Goal: Task Accomplishment & Management: Complete application form

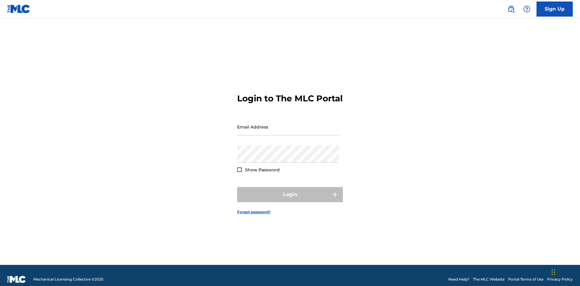
scroll to position [8, 0]
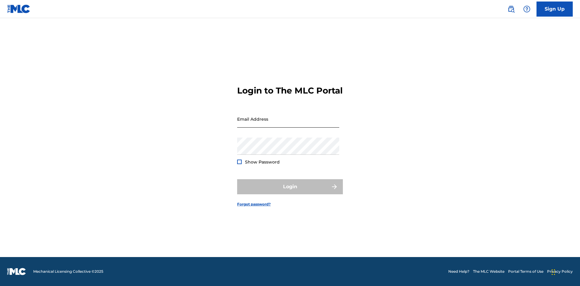
click at [288, 124] on input "Email Address" at bounding box center [288, 119] width 102 height 17
type input "[EMAIL_ADDRESS][DOMAIN_NAME]"
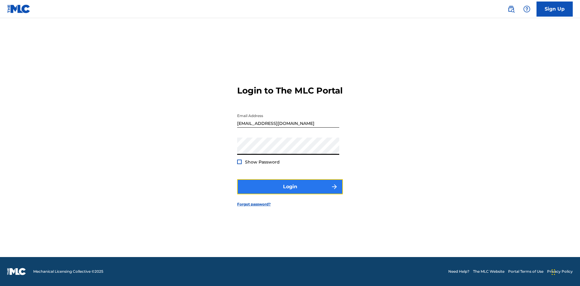
click at [290, 192] on button "Login" at bounding box center [290, 186] width 106 height 15
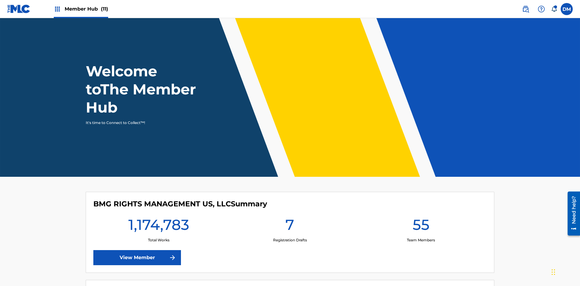
scroll to position [26, 0]
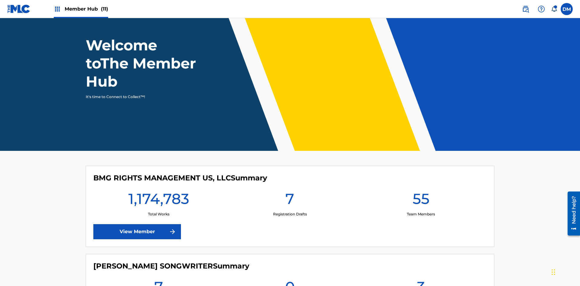
click at [81, 9] on span "Member Hub (11)" at bounding box center [87, 8] width 44 height 7
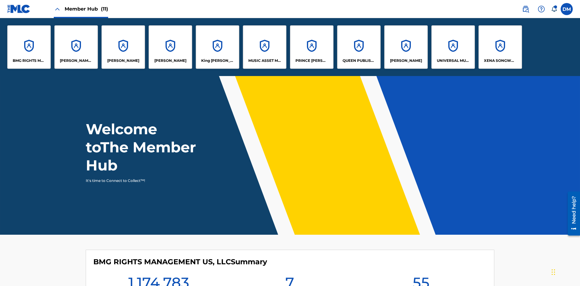
scroll to position [22, 0]
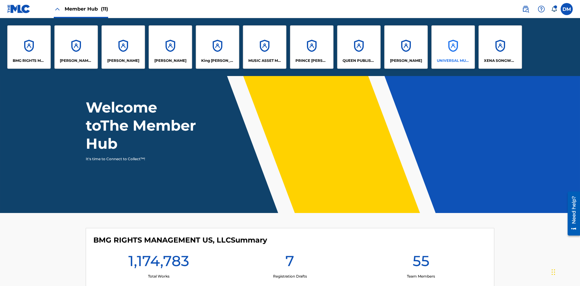
click at [453, 61] on p "UNIVERSAL MUSIC PUB GROUP" at bounding box center [453, 60] width 33 height 5
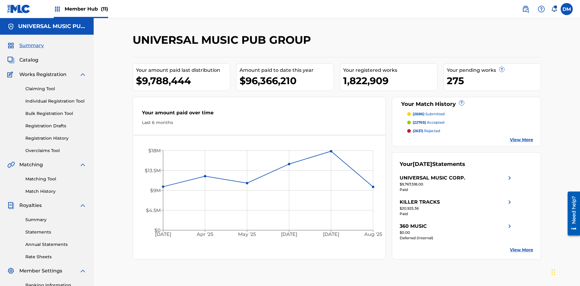
scroll to position [62, 0]
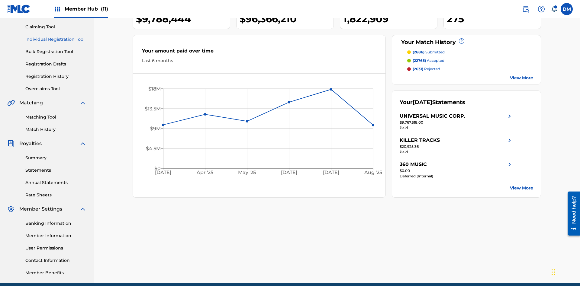
click at [56, 39] on link "Individual Registration Tool" at bounding box center [55, 39] width 61 height 6
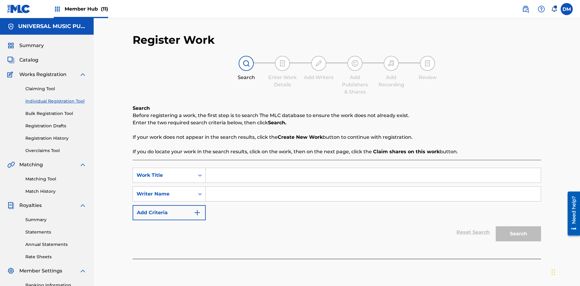
scroll to position [88, 0]
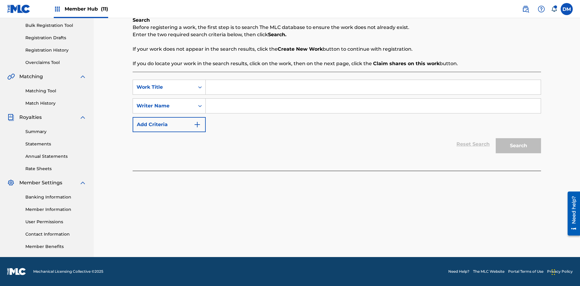
click at [373, 87] on input "Search Form" at bounding box center [373, 87] width 335 height 15
type input "Save At Publishers-Link Writers & Publishers Page After Linking Writer"
click at [373, 106] on input "Search Form" at bounding box center [373, 106] width 335 height 15
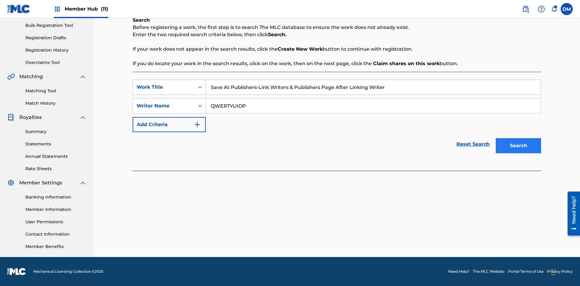
type input "QWERTYUIOP"
click at [518, 146] on button "Search" at bounding box center [518, 145] width 45 height 15
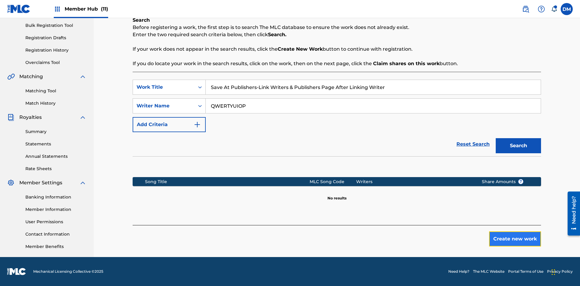
click at [515, 239] on button "Create new work" at bounding box center [515, 239] width 52 height 15
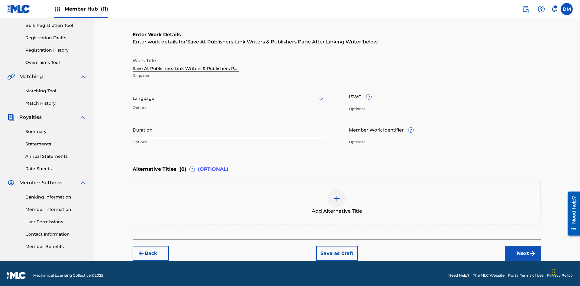
click at [229, 126] on input "Duration" at bounding box center [229, 129] width 192 height 17
click at [229, 126] on input "0" at bounding box center [229, 129] width 192 height 17
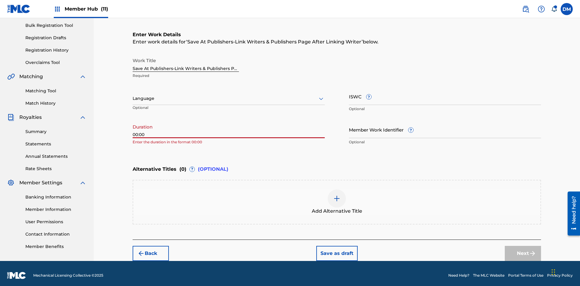
type input "00:00"
click at [321, 95] on icon at bounding box center [321, 98] width 7 height 7
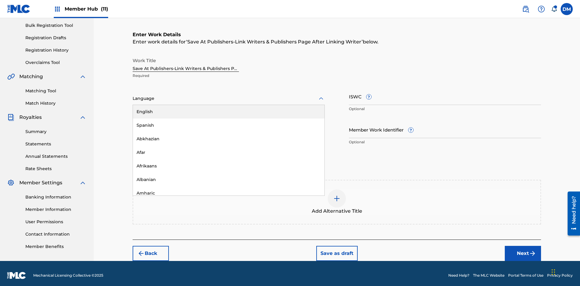
click at [229, 149] on div "Afar" at bounding box center [229, 153] width 192 height 14
click at [445, 126] on input "Member Work Identifier ?" at bounding box center [445, 129] width 192 height 17
type input "[PHONE_NUMBER]"
click at [445, 92] on input "ISWC ?" at bounding box center [445, 96] width 192 height 17
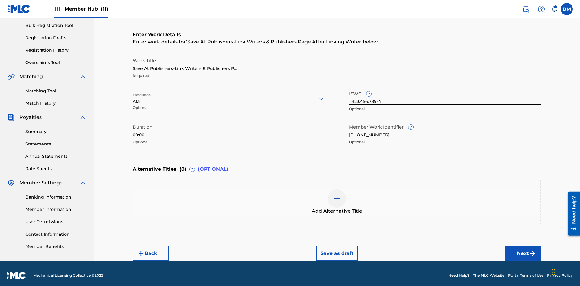
type input "T-123.456.789-4"
click at [337, 198] on img at bounding box center [336, 198] width 7 height 7
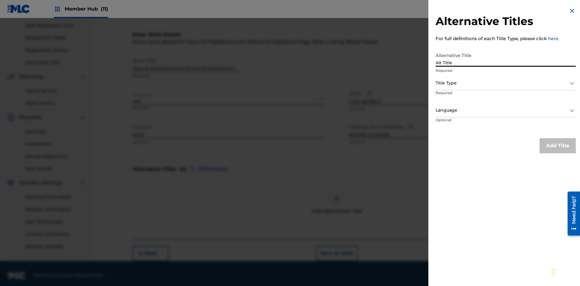
type input "Alt Title"
click at [506, 83] on div at bounding box center [506, 83] width 140 height 8
click at [506, 110] on div at bounding box center [506, 111] width 140 height 8
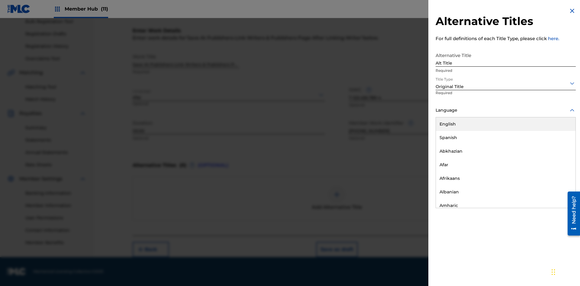
click at [558, 146] on button "Add Title" at bounding box center [558, 145] width 36 height 15
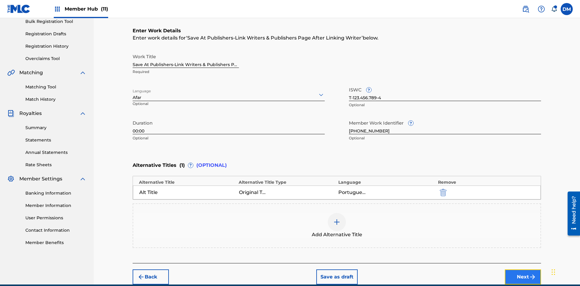
click at [523, 270] on button "Next" at bounding box center [523, 277] width 36 height 15
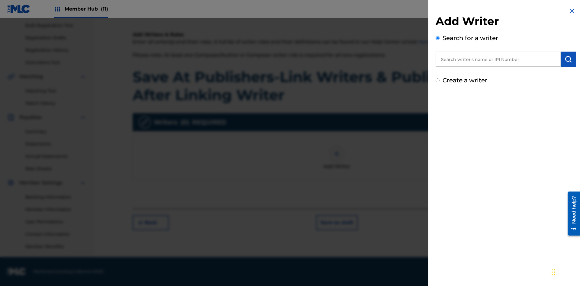
click at [498, 59] on input "text" at bounding box center [498, 59] width 125 height 15
type input "[PERSON_NAME]"
click at [568, 59] on img "submit" at bounding box center [568, 59] width 7 height 7
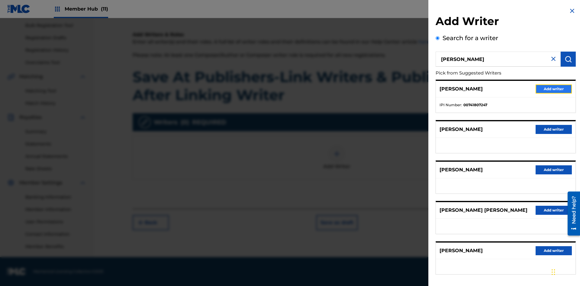
click at [554, 89] on button "Add writer" at bounding box center [554, 89] width 36 height 9
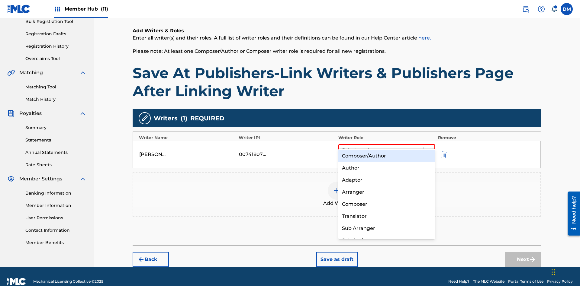
click at [386, 204] on div "Composer" at bounding box center [386, 205] width 97 height 12
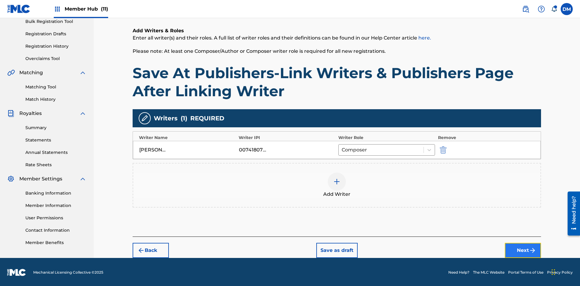
click at [523, 250] on button "Next" at bounding box center [523, 250] width 36 height 15
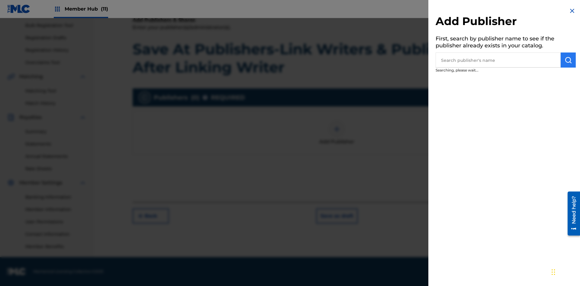
click at [498, 60] on input "text" at bounding box center [498, 60] width 125 height 15
type input "Test2025.09.19.04.39.50"
click at [568, 60] on img "submit" at bounding box center [568, 60] width 7 height 7
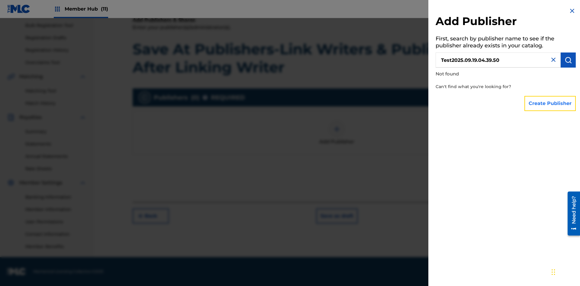
click at [551, 103] on button "Create Publisher" at bounding box center [550, 103] width 51 height 15
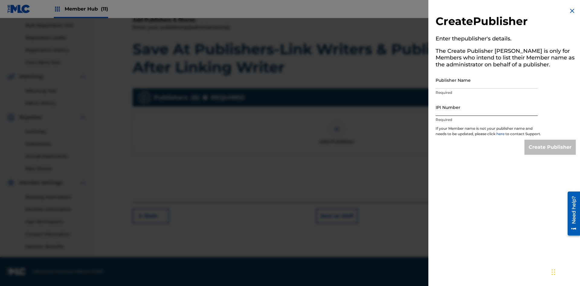
click at [487, 80] on input "Publisher Name" at bounding box center [487, 80] width 102 height 17
click at [487, 107] on input "IPI Number" at bounding box center [487, 107] width 102 height 17
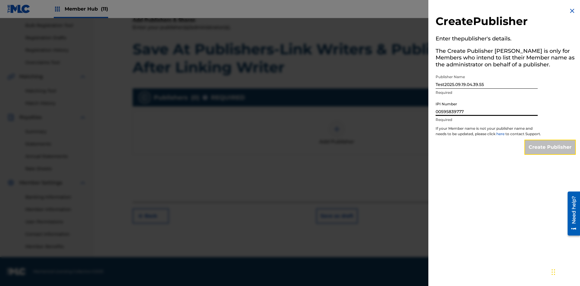
click at [551, 153] on input "Create Publisher" at bounding box center [550, 147] width 51 height 15
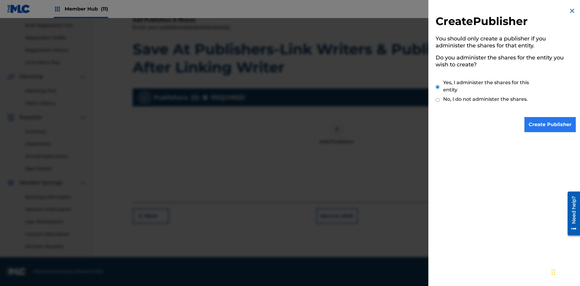
click at [438, 87] on input "Yes, I administer the shares for this entity" at bounding box center [438, 87] width 4 height 13
click at [551, 125] on input "Create Publisher" at bounding box center [550, 124] width 51 height 15
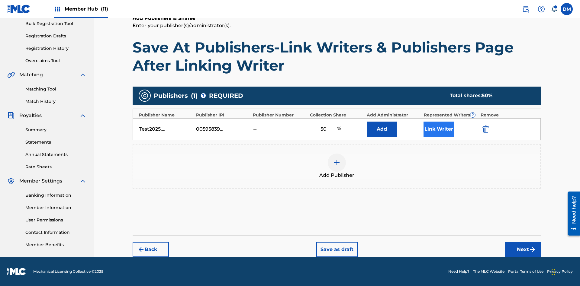
type input "50"
click at [439, 129] on button "Link Writer" at bounding box center [439, 129] width 30 height 15
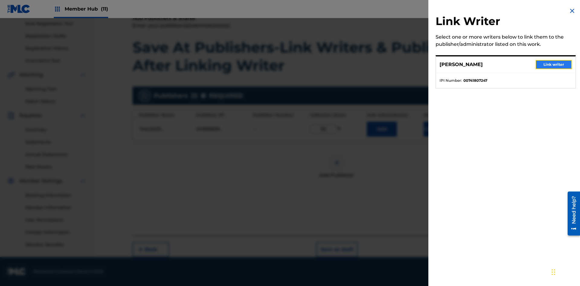
click at [554, 65] on button "Link writer" at bounding box center [554, 64] width 36 height 9
click at [439, 129] on button "Link Writer" at bounding box center [439, 129] width 30 height 15
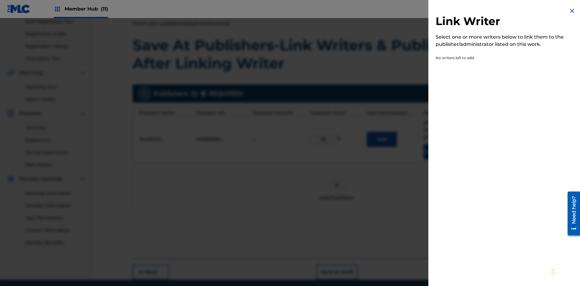
click at [572, 11] on img at bounding box center [572, 10] width 7 height 7
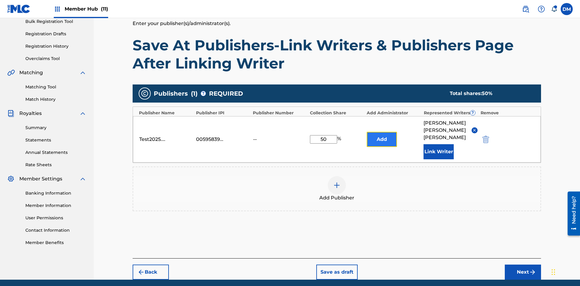
click at [382, 132] on button "Add" at bounding box center [382, 139] width 30 height 15
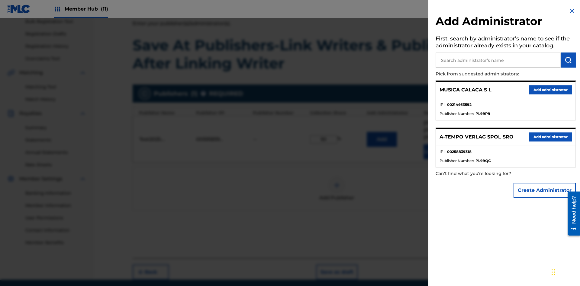
click at [498, 60] on input "text" at bounding box center [498, 60] width 125 height 15
type input "Test2025.09.19.04.40.22"
click at [568, 60] on img "submit" at bounding box center [568, 60] width 7 height 7
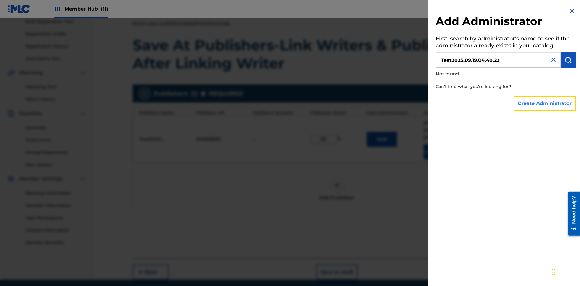
click at [545, 103] on button "Create Administrator" at bounding box center [545, 103] width 62 height 15
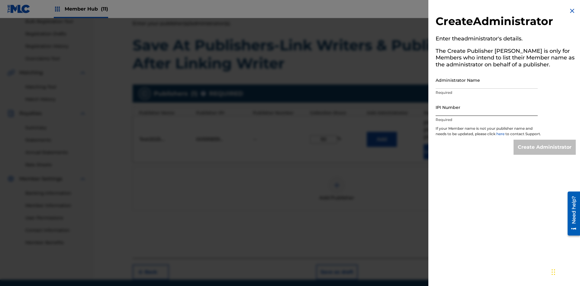
click at [487, 80] on input "Administrator Name" at bounding box center [487, 80] width 102 height 17
click at [487, 107] on input "IPI Number" at bounding box center [487, 107] width 102 height 17
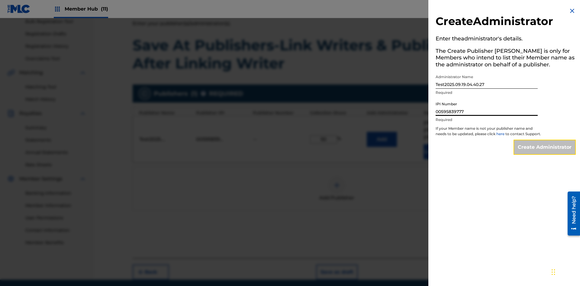
click at [545, 153] on input "Create Administrator" at bounding box center [545, 147] width 62 height 15
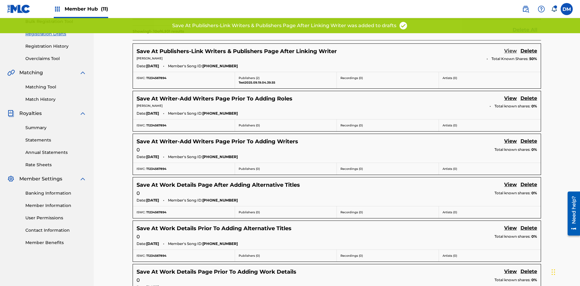
click at [511, 47] on link "View" at bounding box center [510, 51] width 13 height 8
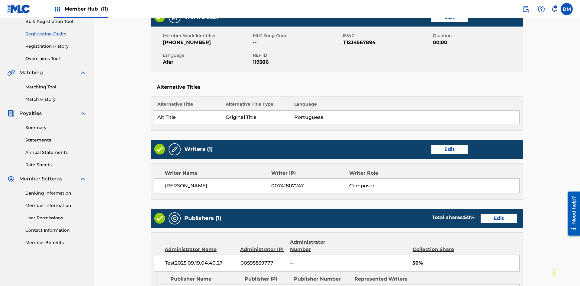
scroll to position [233, 151]
